Goal: Navigation & Orientation: Find specific page/section

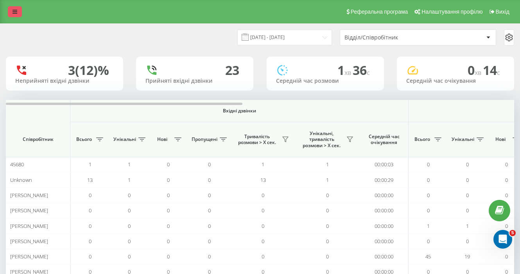
click at [16, 13] on icon at bounding box center [15, 11] width 5 height 5
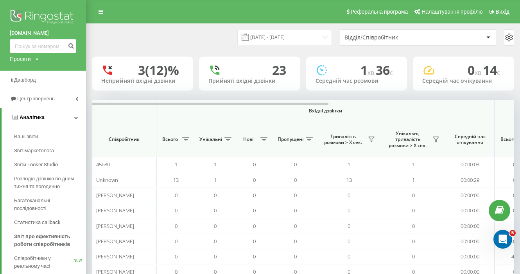
click at [75, 118] on icon at bounding box center [76, 118] width 4 height 4
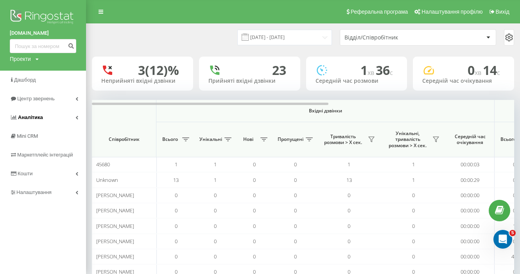
click at [75, 118] on icon at bounding box center [76, 118] width 3 height 4
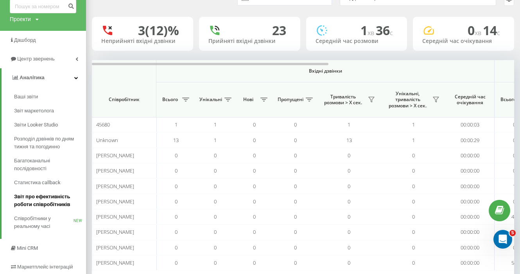
scroll to position [44, 0]
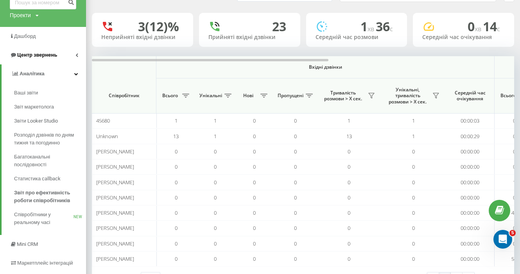
click at [76, 52] on link "Центр звернень" at bounding box center [43, 55] width 86 height 19
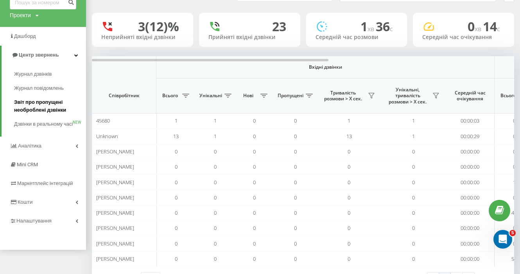
click at [50, 109] on span "Звіт про пропущені необроблені дзвінки" at bounding box center [48, 107] width 68 height 16
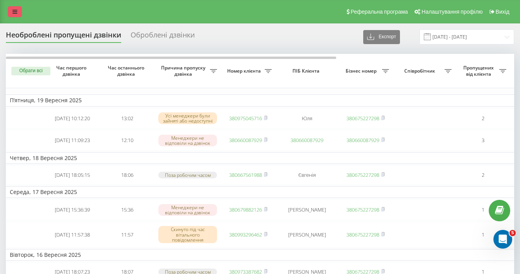
click at [11, 11] on link at bounding box center [15, 11] width 14 height 11
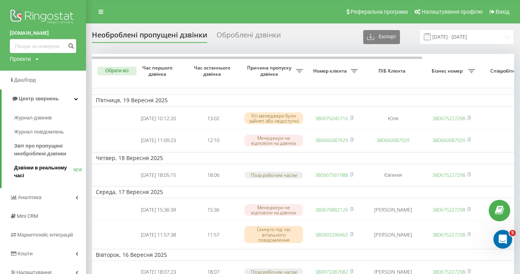
click at [50, 168] on span "Дзвінки в реальному часі" at bounding box center [43, 172] width 59 height 16
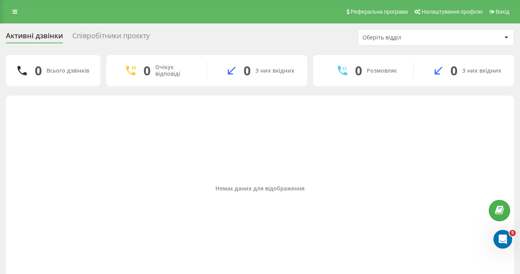
click at [379, 39] on div "Оберіть відділ" at bounding box center [408, 37] width 93 height 7
